Goal: Task Accomplishment & Management: Complete application form

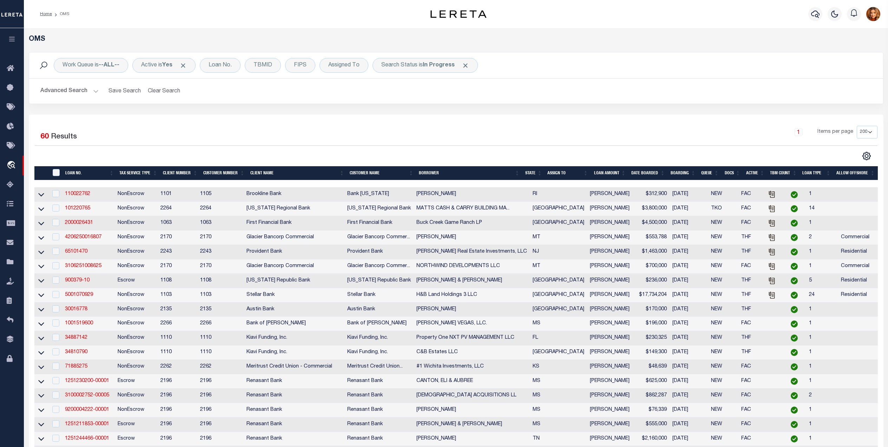
select select "200"
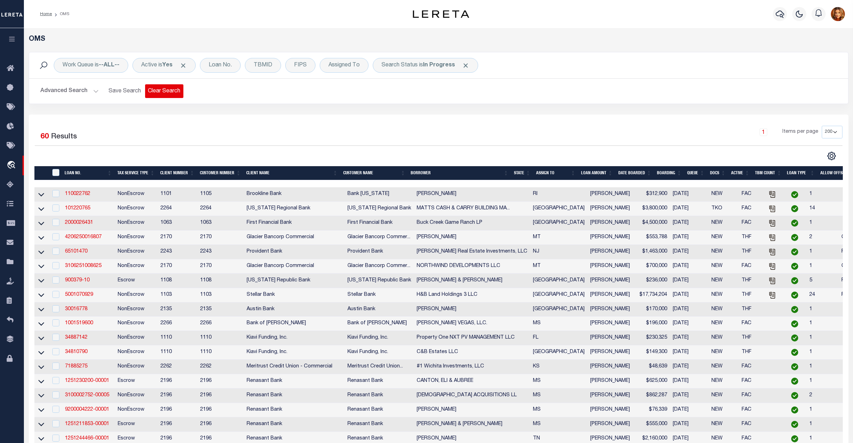
click at [173, 91] on button "Clear Search" at bounding box center [164, 91] width 38 height 14
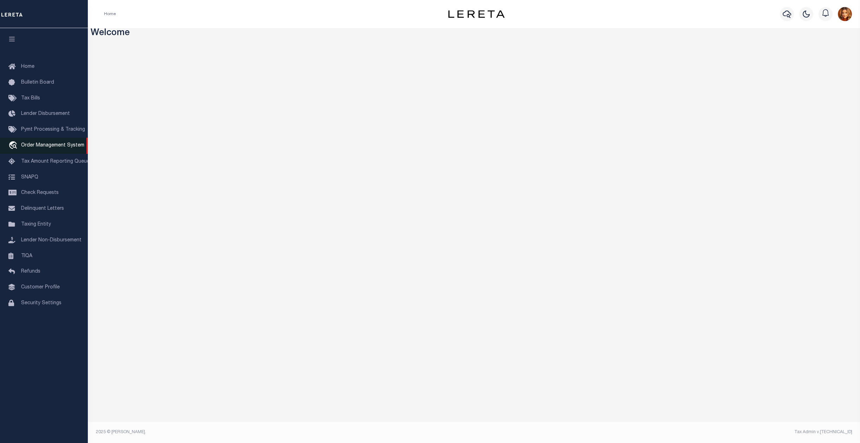
click at [52, 144] on span "Order Management System" at bounding box center [52, 145] width 63 height 5
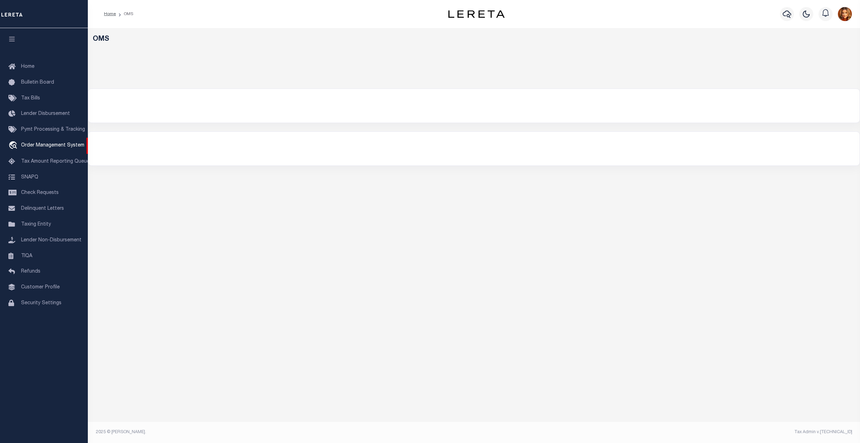
select select "200"
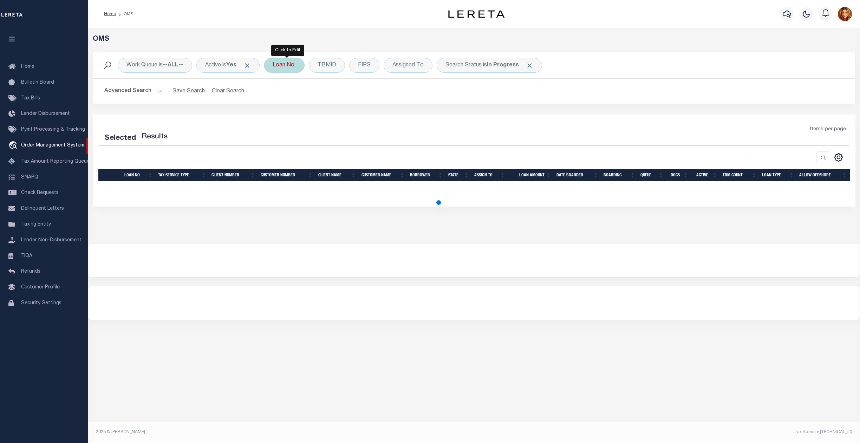
click at [291, 66] on div "Loan No." at bounding box center [284, 65] width 41 height 15
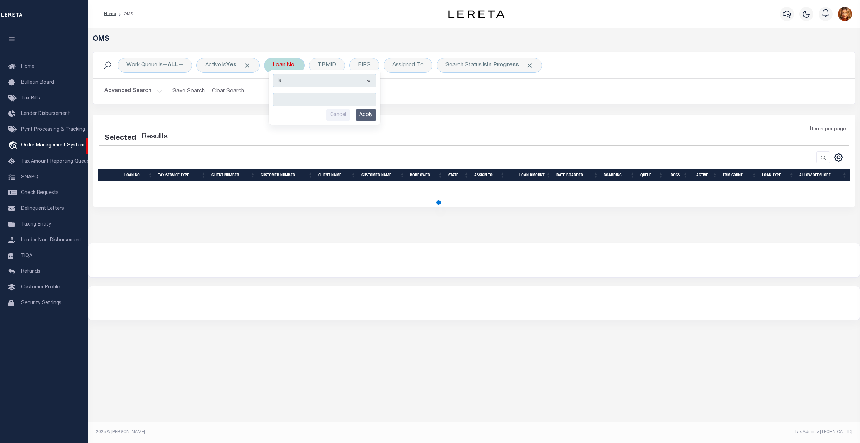
select select "200"
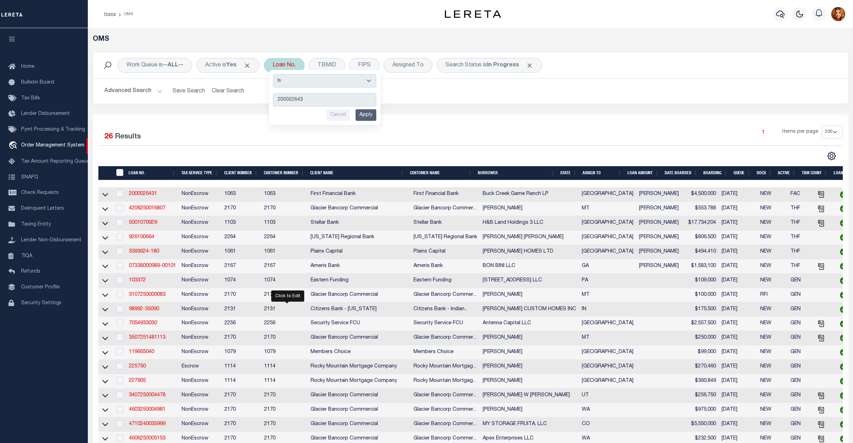
type input "2000026431"
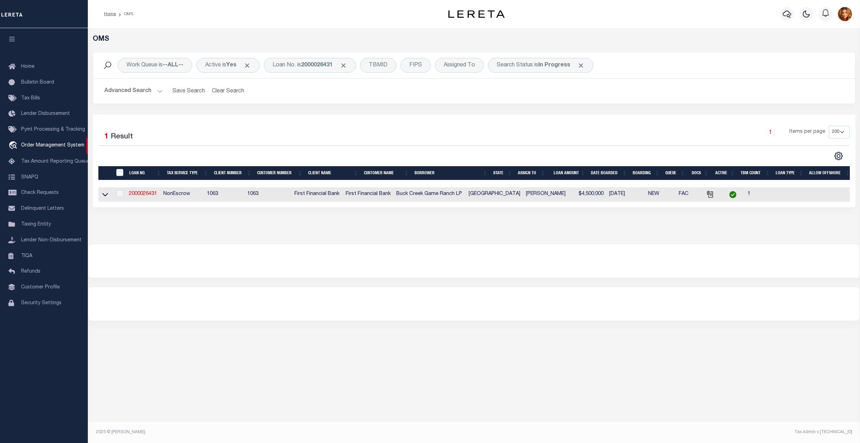
click at [141, 198] on td "2000026431" at bounding box center [143, 194] width 34 height 14
checkbox input "true"
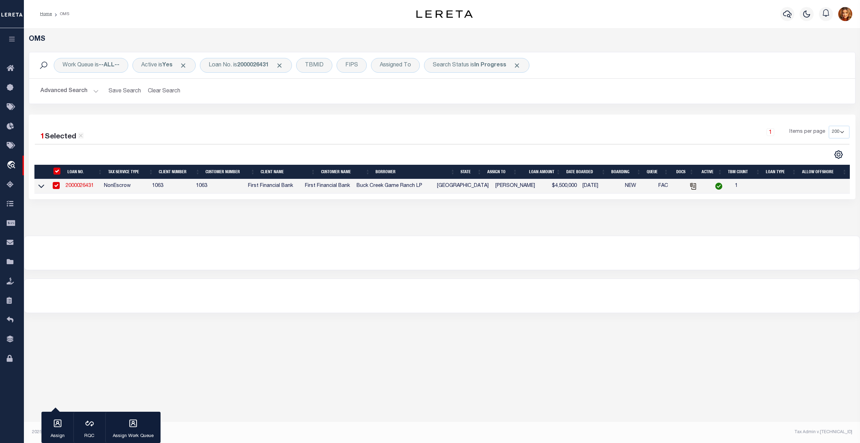
click at [81, 187] on link "2000026431" at bounding box center [80, 185] width 28 height 5
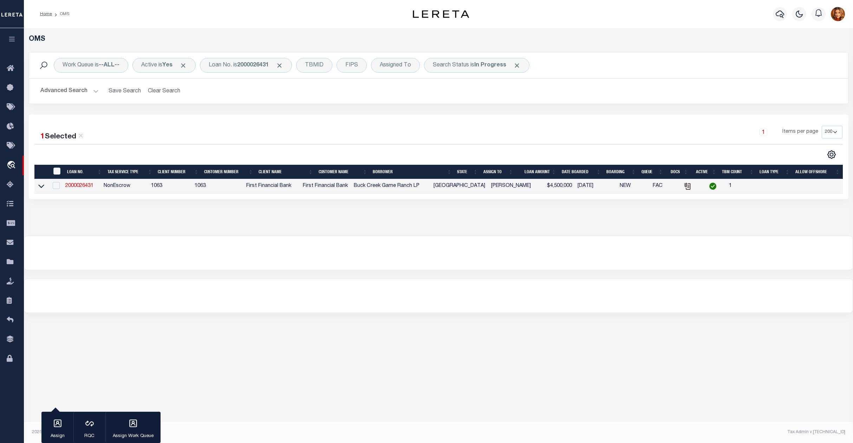
type input "2000026431"
type input "Buck Creek Game Ranch LP"
select select
select select "400"
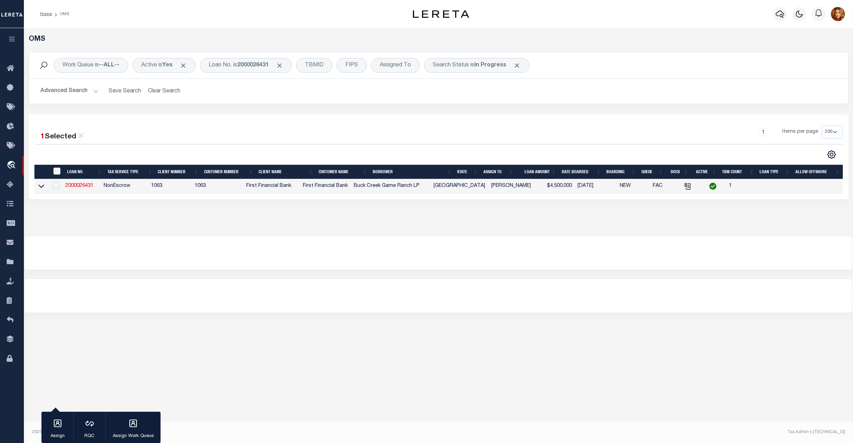
select select "NonEscrow"
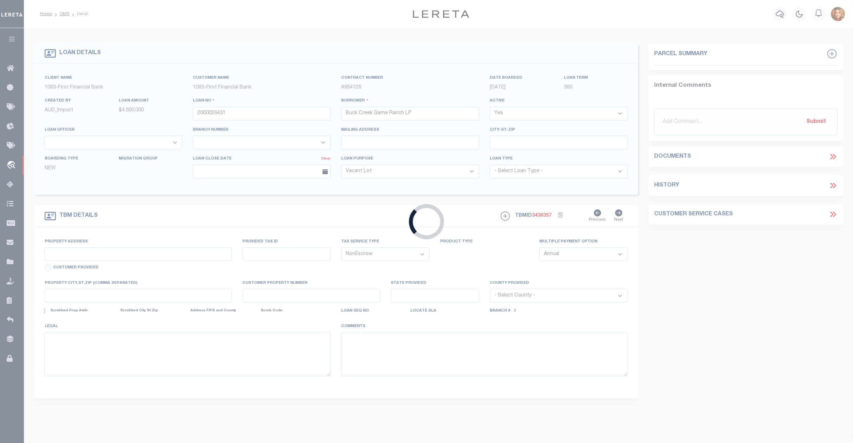
select select "773"
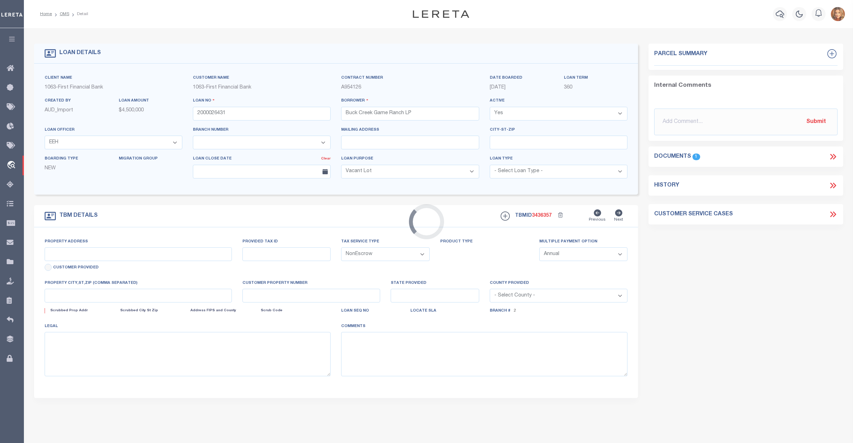
type input "1661 PR 1973"
select select
type input "Lawn TX 79530"
type input "TX"
select select "490"
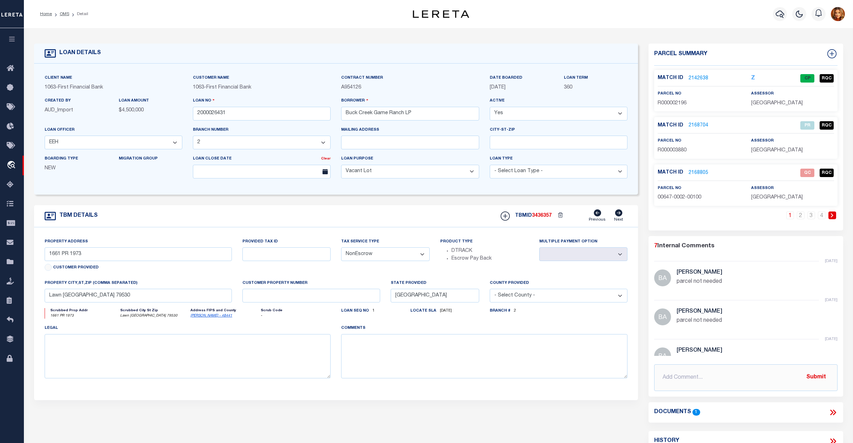
click at [694, 169] on link "2168805" at bounding box center [698, 172] width 20 height 7
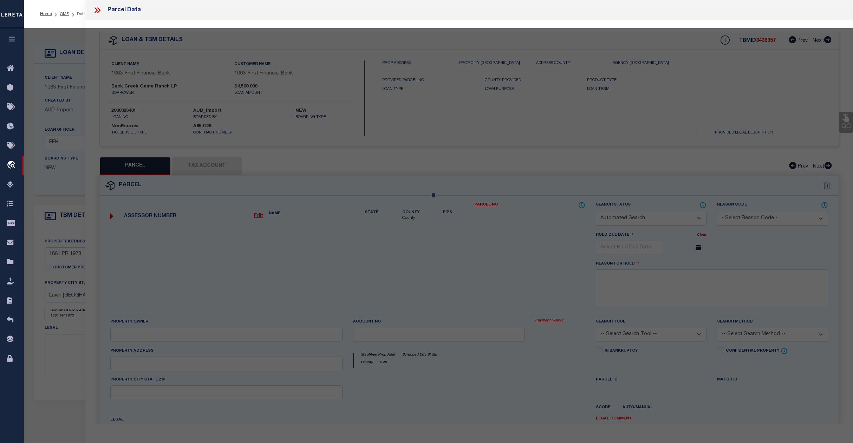
checkbox input "false"
select select "QC"
type input "DANIELS ASSETS LTD A TX PARTNE"
type input "00647.0002.00100"
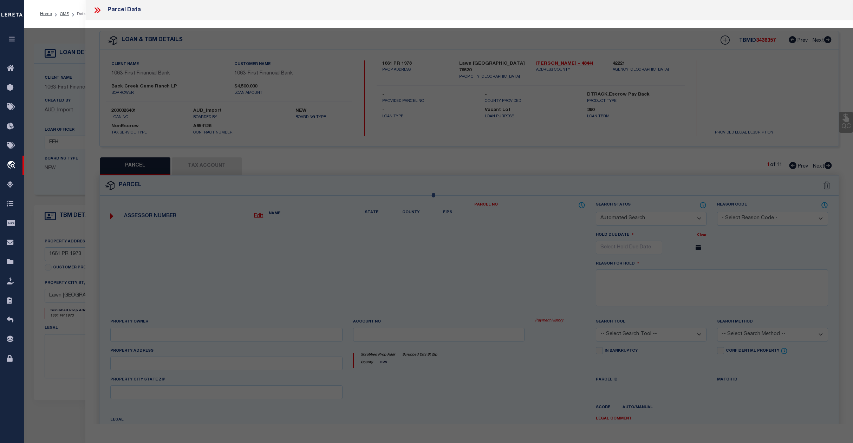
type textarea "E CALHOUN, AB: 647, SU: 2"
type textarea "duplicate payee"
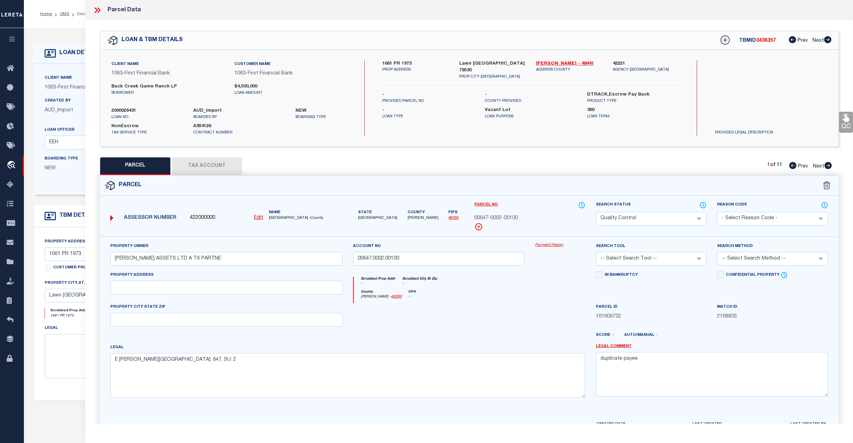
click at [667, 220] on select "Automated Search Bad Parcel Complete Duplicate Parcel High Dollar Reporting In …" at bounding box center [651, 219] width 111 height 14
select select "CP"
click at [596, 212] on select "Automated Search Bad Parcel Complete Duplicate Parcel High Dollar Reporting In …" at bounding box center [651, 219] width 111 height 14
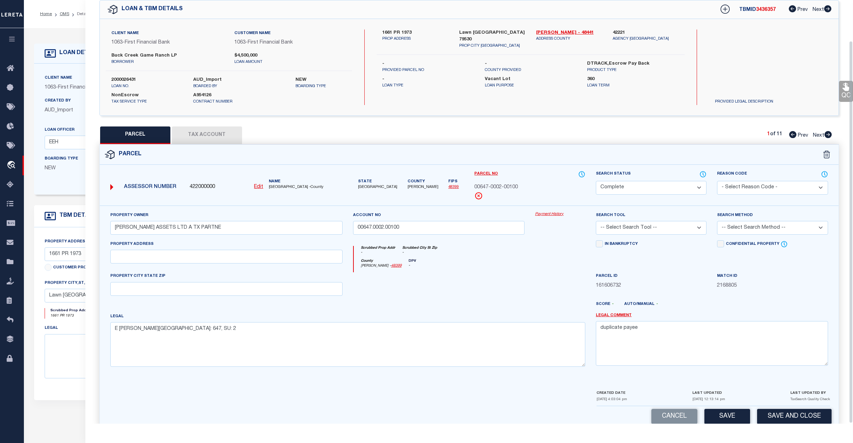
scroll to position [45, 0]
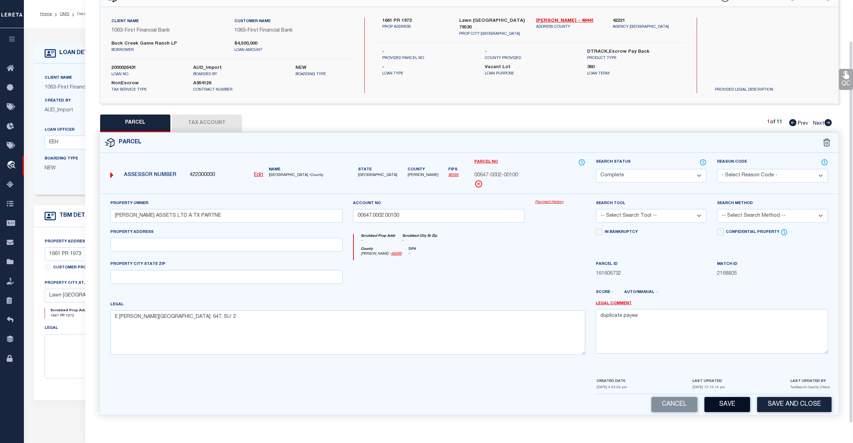
click at [733, 401] on button "Save" at bounding box center [727, 404] width 46 height 15
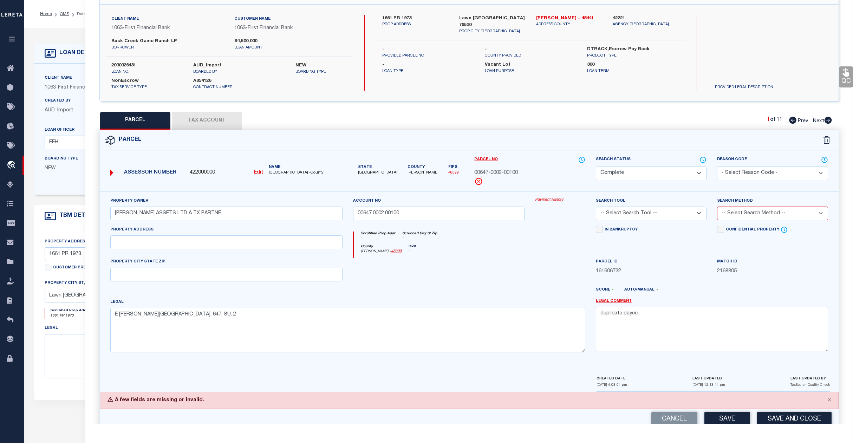
click at [652, 213] on select "-- Select Search Tool -- 3rd Party Website Agency File Agency Website ATLS CNV-…" at bounding box center [651, 214] width 111 height 14
select select "AGF"
click at [596, 208] on select "-- Select Search Tool -- 3rd Party Website Agency File Agency Website ATLS CNV-…" at bounding box center [651, 214] width 111 height 14
click at [790, 210] on select "-- Select Search Method -- Property Address Legal Liability Info Provided" at bounding box center [772, 214] width 111 height 14
select select "ADD"
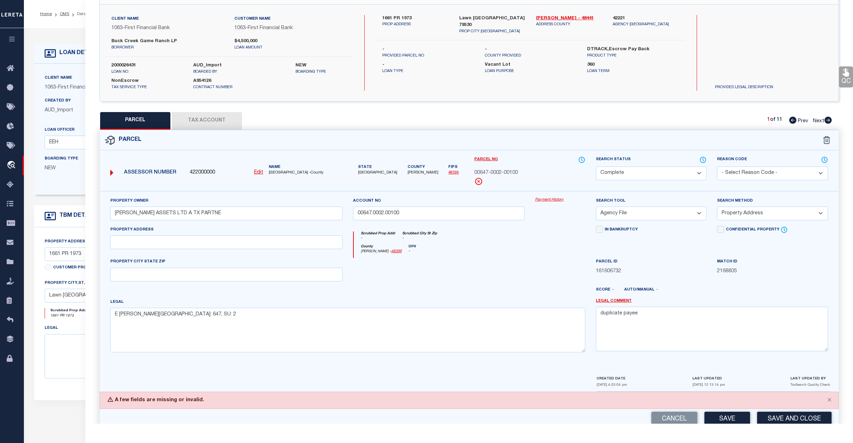
click at [717, 208] on select "-- Select Search Method -- Property Address Legal Liability Info Provided" at bounding box center [772, 214] width 111 height 14
click at [725, 417] on button "Save" at bounding box center [727, 419] width 46 height 15
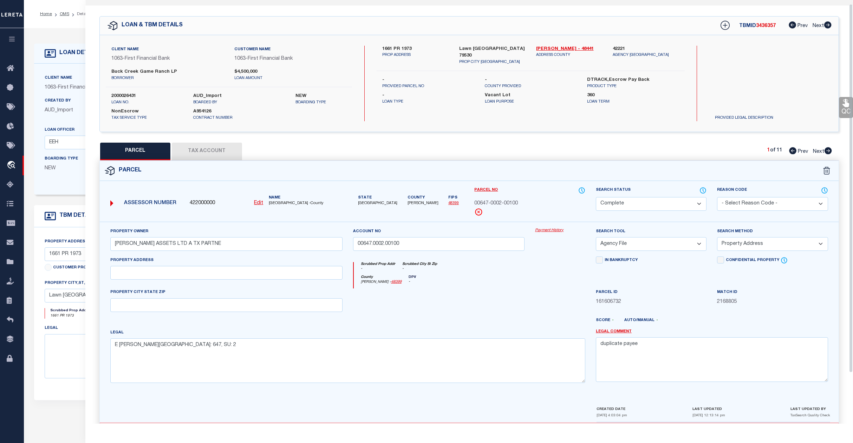
scroll to position [0, 0]
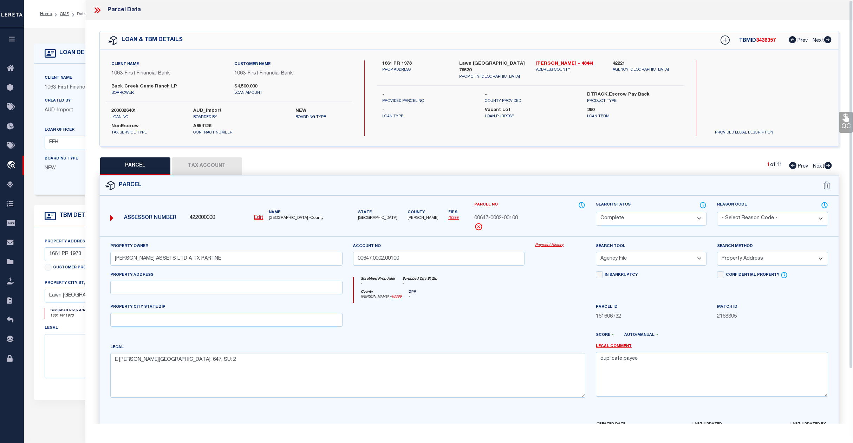
click at [95, 9] on icon at bounding box center [97, 10] width 9 height 9
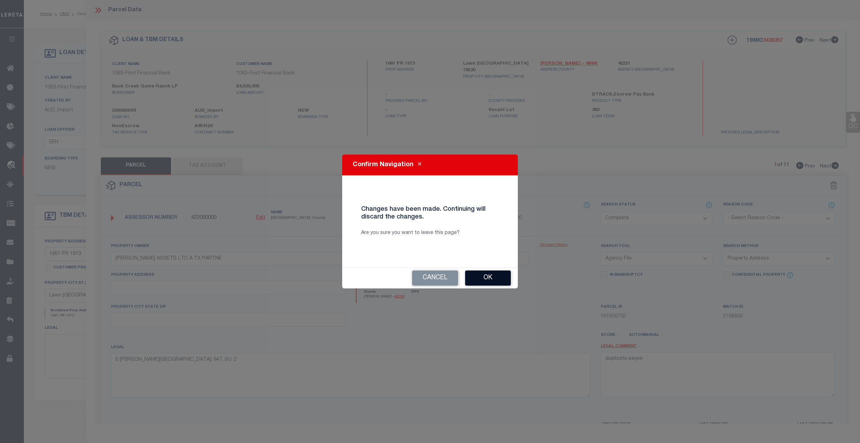
click at [489, 280] on button "Ok" at bounding box center [488, 277] width 46 height 15
select select "QC"
select select
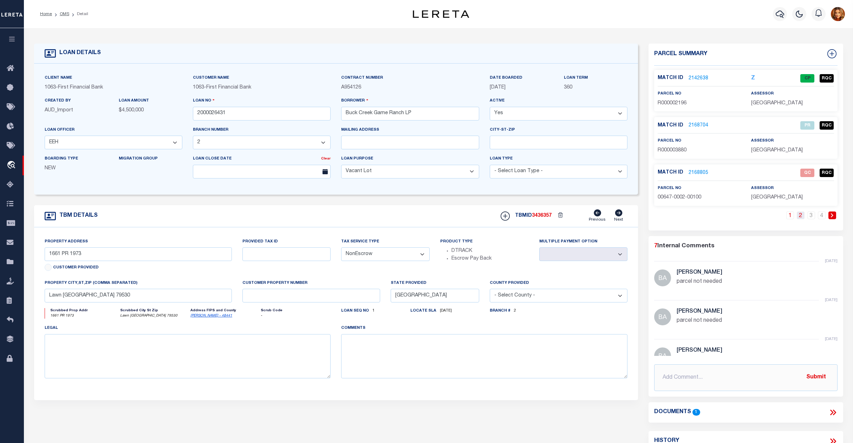
click at [801, 216] on link "2" at bounding box center [801, 215] width 8 height 8
click at [810, 218] on link "3" at bounding box center [811, 215] width 8 height 8
click at [821, 215] on link "4" at bounding box center [822, 215] width 8 height 8
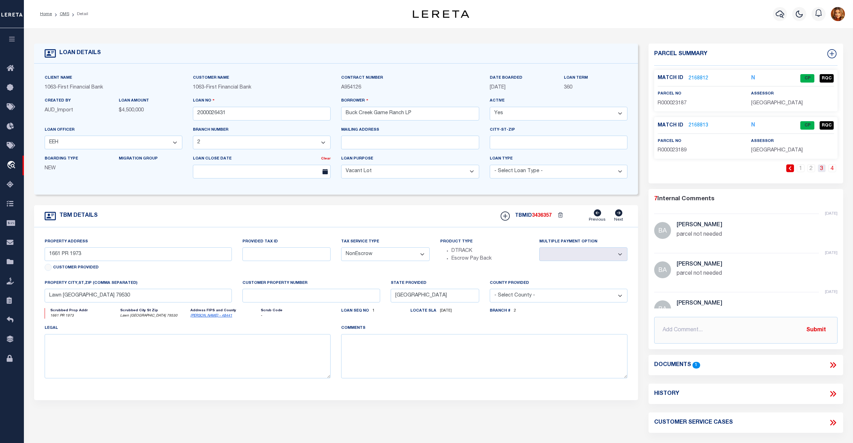
click at [821, 170] on link "3" at bounding box center [822, 168] width 8 height 8
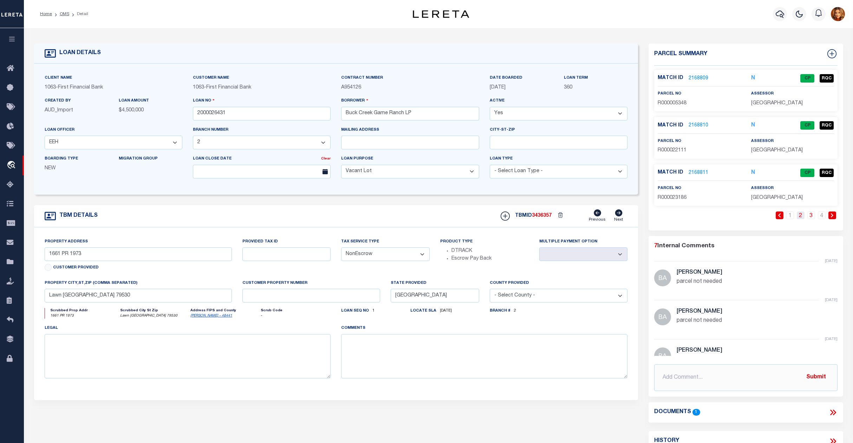
click at [799, 216] on link "2" at bounding box center [801, 215] width 8 height 8
click at [695, 125] on link "2168806" at bounding box center [698, 125] width 20 height 7
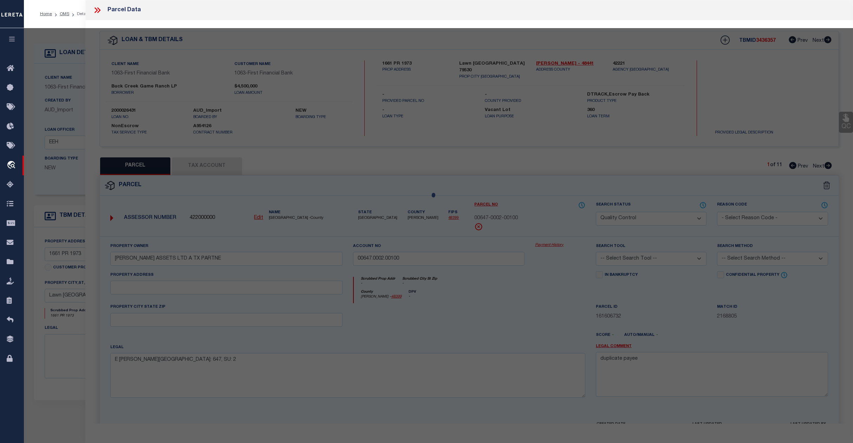
select select "AS"
checkbox input "false"
select select "IP"
type input "DANIELS ASSETS LTD A TX PARTNE"
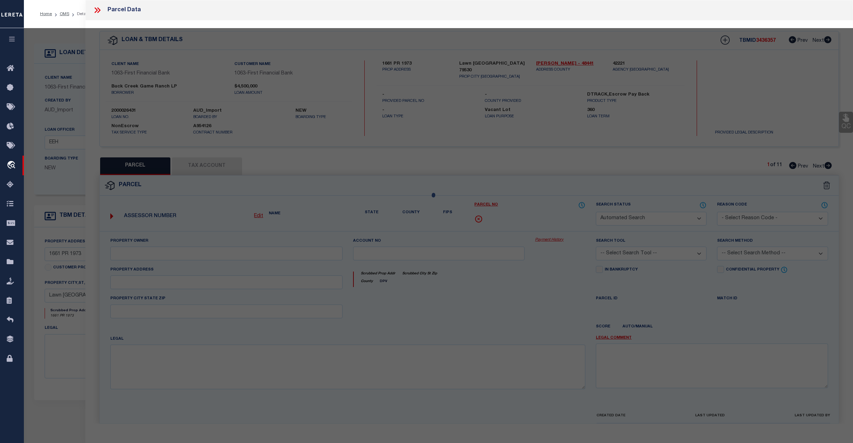
type input "00807.0004.00100"
type textarea "H LEWIS/HT&B RR CO, AB: 807, SU: 4"
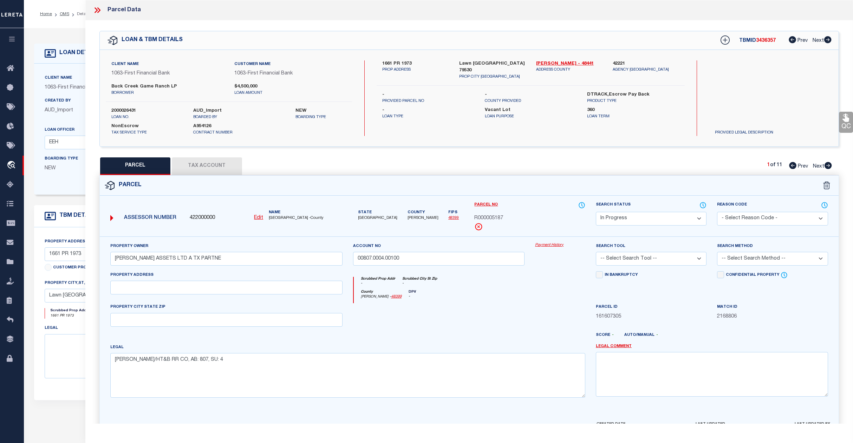
click at [641, 216] on select "Automated Search Bad Parcel Complete Duplicate Parcel High Dollar Reporting In …" at bounding box center [651, 219] width 111 height 14
select select "PC"
click at [596, 212] on select "Automated Search Bad Parcel Complete Duplicate Parcel High Dollar Reporting In …" at bounding box center [651, 219] width 111 height 14
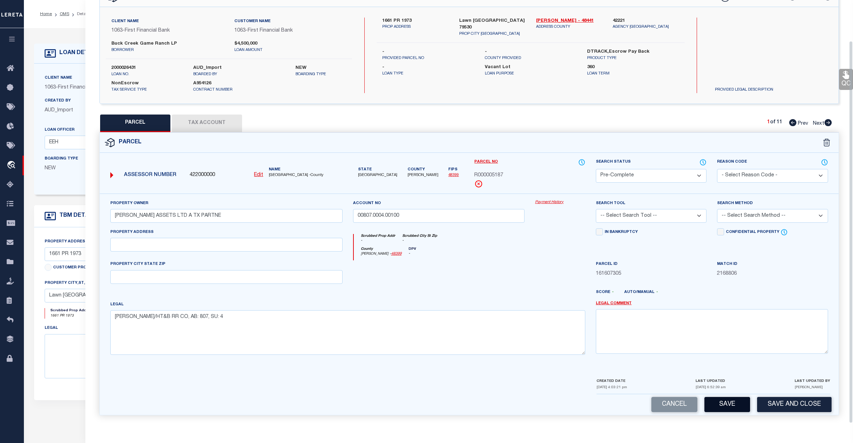
click at [725, 407] on button "Save" at bounding box center [727, 404] width 46 height 15
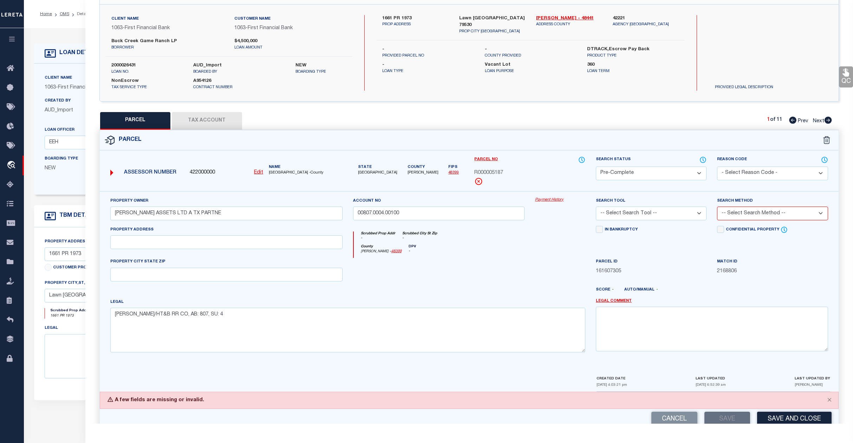
click at [669, 211] on select "-- Select Search Tool -- 3rd Party Website Agency File Agency Website ATLS CNV-…" at bounding box center [651, 214] width 111 height 14
select select "AGF"
click at [596, 208] on select "-- Select Search Tool -- 3rd Party Website Agency File Agency Website ATLS CNV-…" at bounding box center [651, 214] width 111 height 14
click at [774, 214] on select "-- Select Search Method -- Property Address Legal Liability Info Provided" at bounding box center [772, 214] width 111 height 14
select select "ADD"
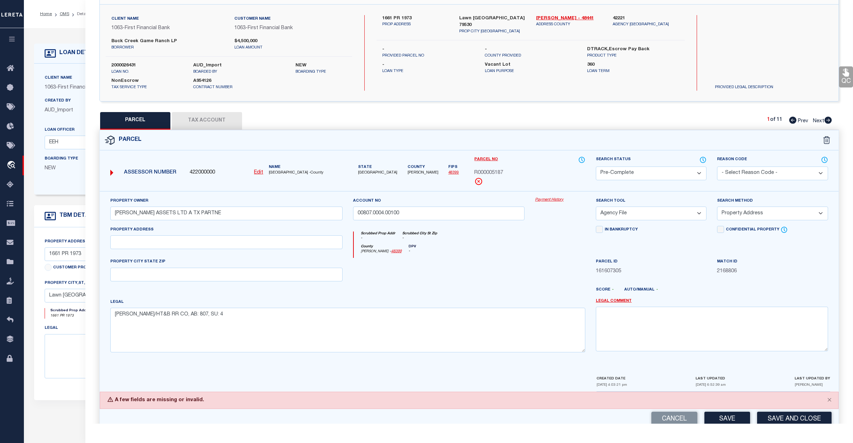
click at [717, 208] on select "-- Select Search Method -- Property Address Legal Liability Info Provided" at bounding box center [772, 214] width 111 height 14
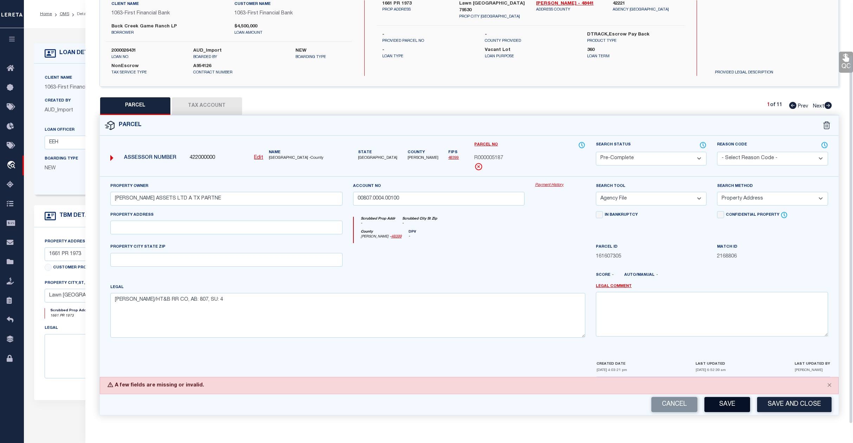
click at [726, 398] on button "Save" at bounding box center [727, 404] width 46 height 15
click at [683, 152] on select "Automated Search Bad Parcel Complete Duplicate Parcel High Dollar Reporting In …" at bounding box center [651, 159] width 111 height 14
click at [672, 156] on select "Automated Search Bad Parcel Complete Duplicate Parcel High Dollar Reporting In …" at bounding box center [651, 159] width 111 height 14
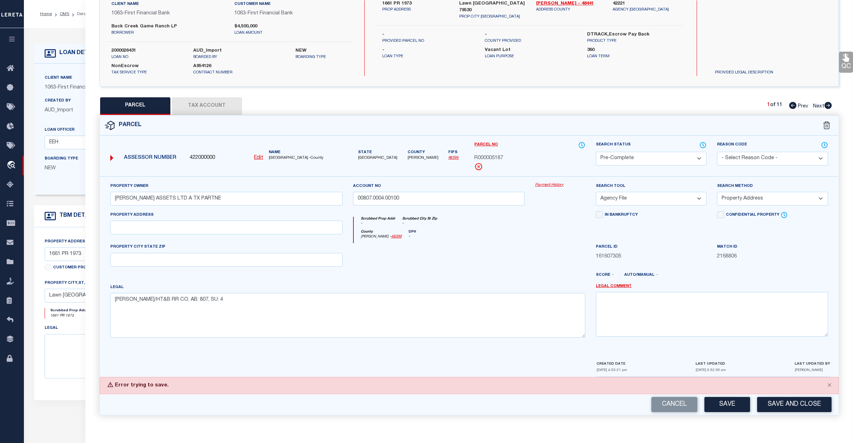
select select "SL"
click at [596, 152] on select "Automated Search Bad Parcel Complete Duplicate Parcel High Dollar Reporting In …" at bounding box center [651, 159] width 111 height 14
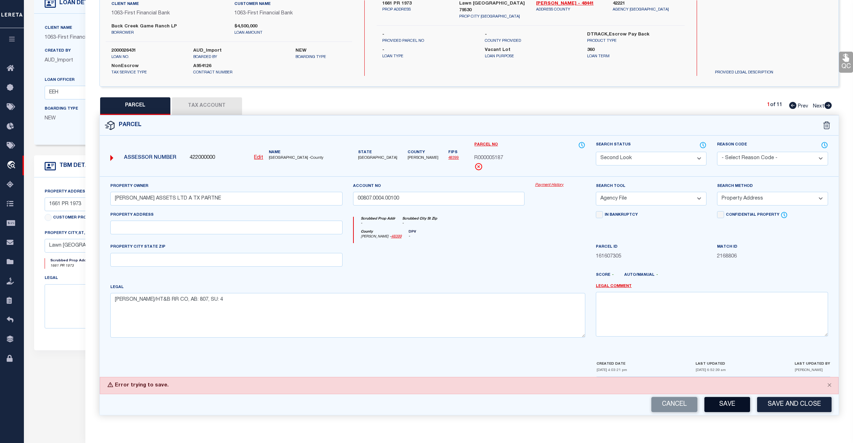
scroll to position [140, 0]
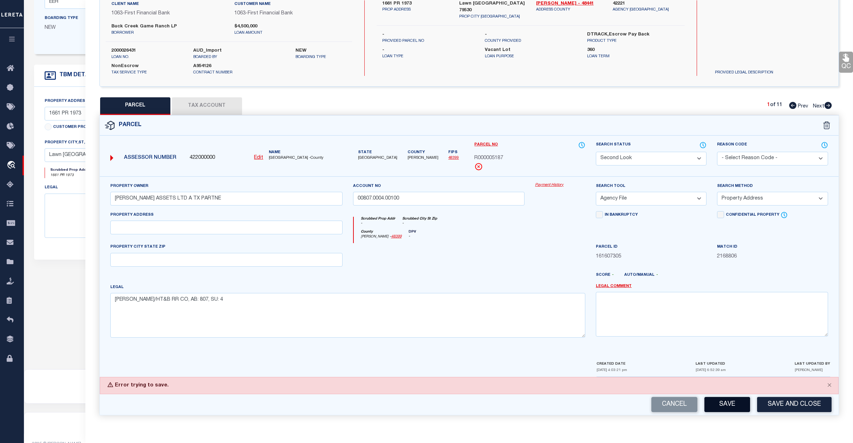
click at [724, 401] on button "Save" at bounding box center [727, 404] width 46 height 15
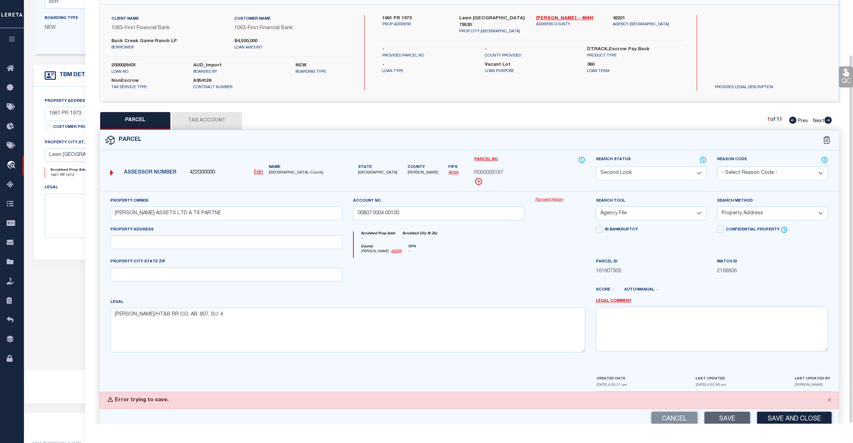
scroll to position [63, 0]
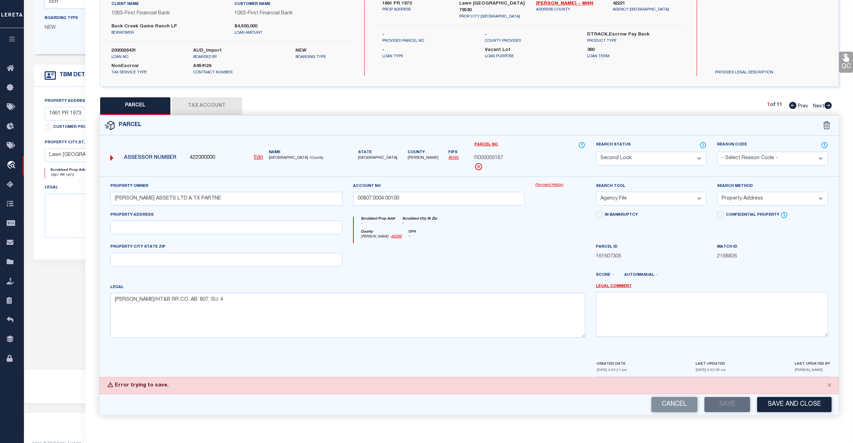
click at [722, 407] on div "Cancel Save Save and Close" at bounding box center [469, 404] width 739 height 21
click at [740, 402] on button "Save" at bounding box center [727, 404] width 46 height 15
drag, startPoint x: 829, startPoint y: 386, endPoint x: 335, endPoint y: 248, distance: 513.5
click at [828, 386] on button "Close" at bounding box center [829, 384] width 18 height 15
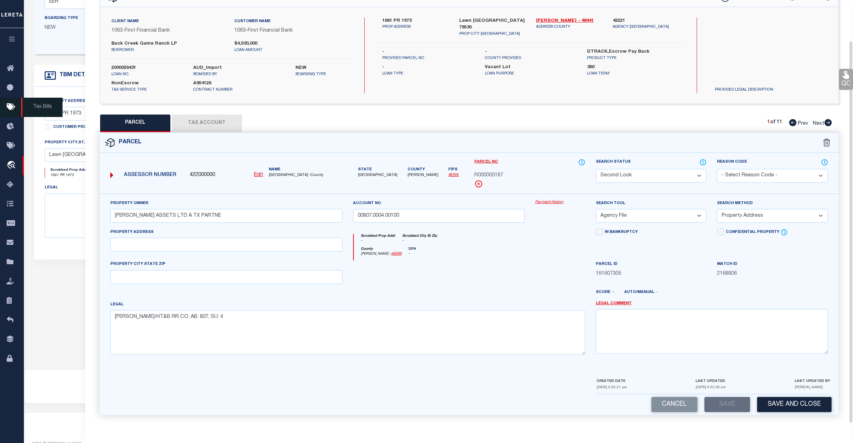
scroll to position [45, 0]
